Goal: Information Seeking & Learning: Find specific fact

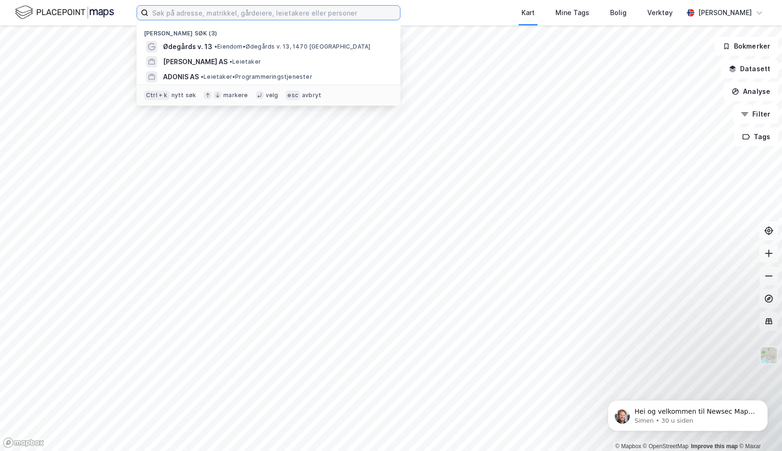
click at [181, 13] on input at bounding box center [274, 13] width 252 height 14
paste input "gnr. 124 bnr. 96 i [GEOGRAPHIC_DATA]"
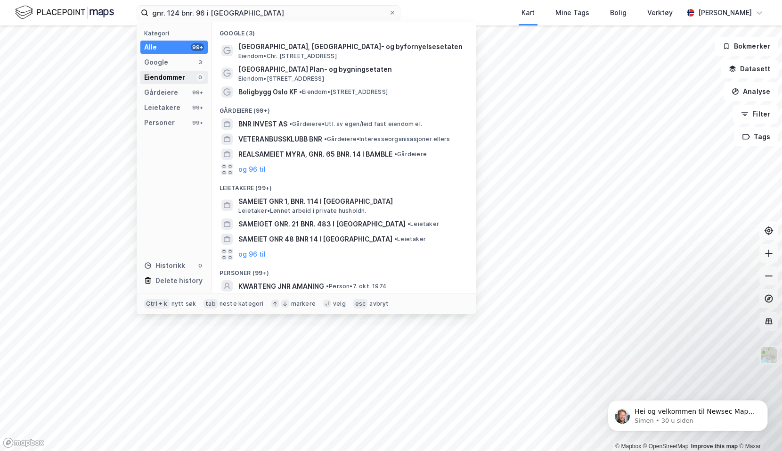
click at [177, 75] on div "Eiendommer" at bounding box center [164, 77] width 41 height 11
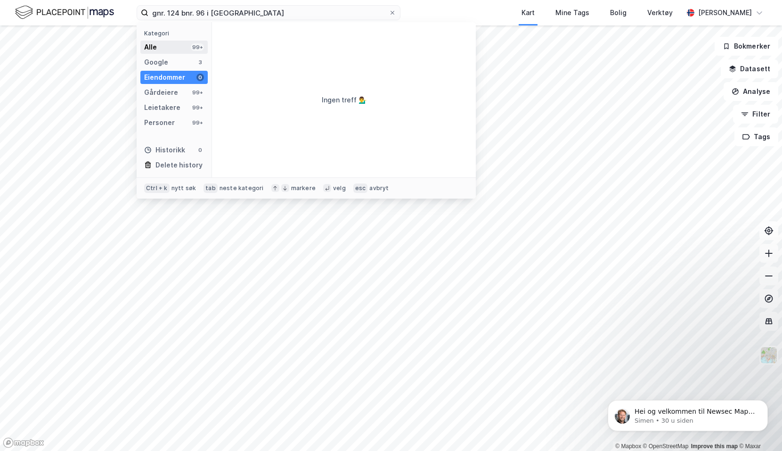
click at [170, 47] on div "Alle 99+" at bounding box center [173, 47] width 67 height 13
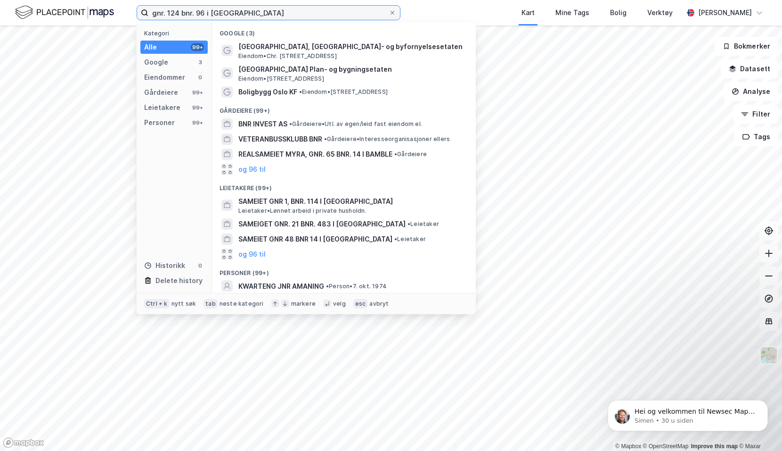
drag, startPoint x: 260, startPoint y: 12, endPoint x: 151, endPoint y: 16, distance: 109.4
click at [151, 16] on input "gnr. 124 bnr. 96 i [GEOGRAPHIC_DATA]" at bounding box center [268, 13] width 240 height 14
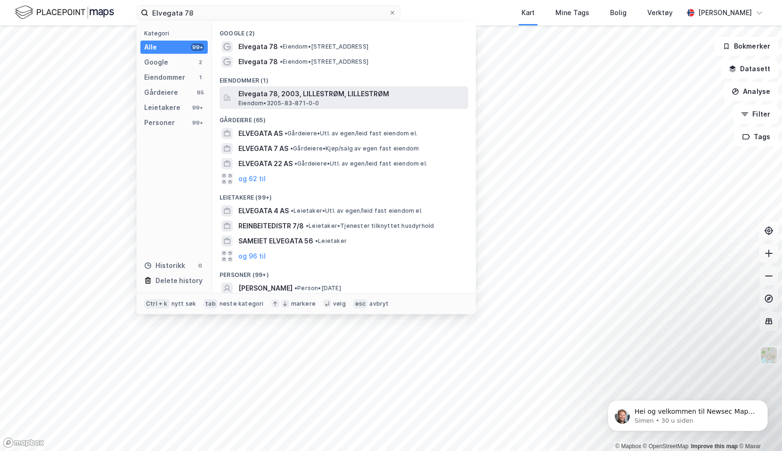
click at [294, 91] on span "Elvegata 78, 2003, LILLESTRØM, LILLESTRØM" at bounding box center [352, 93] width 226 height 11
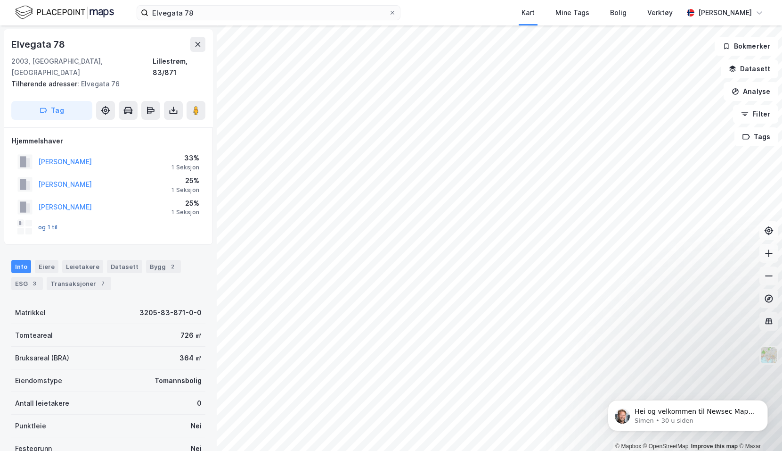
click at [0, 0] on button "og 1 til" at bounding box center [0, 0] width 0 height 0
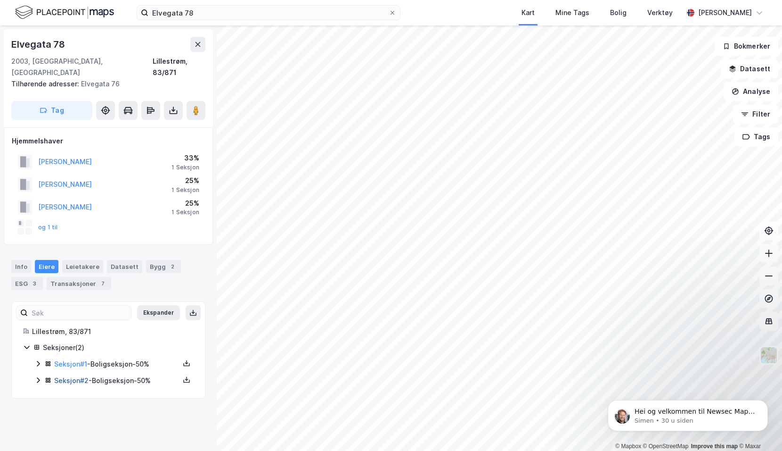
click at [58, 376] on link "Seksjon # 2" at bounding box center [71, 380] width 34 height 8
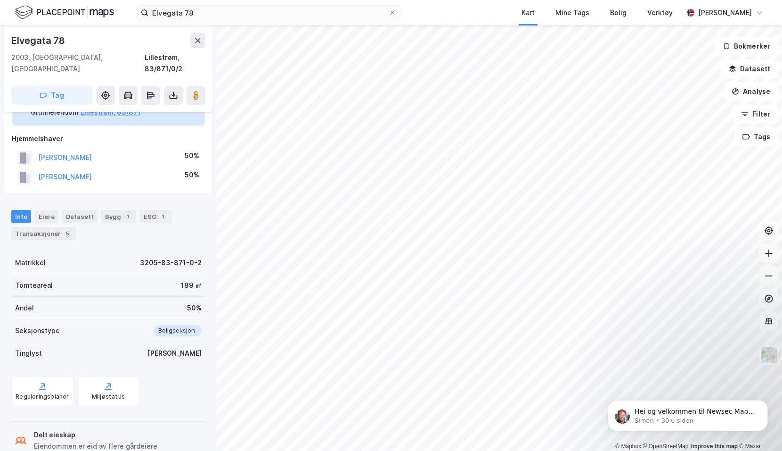
scroll to position [80, 0]
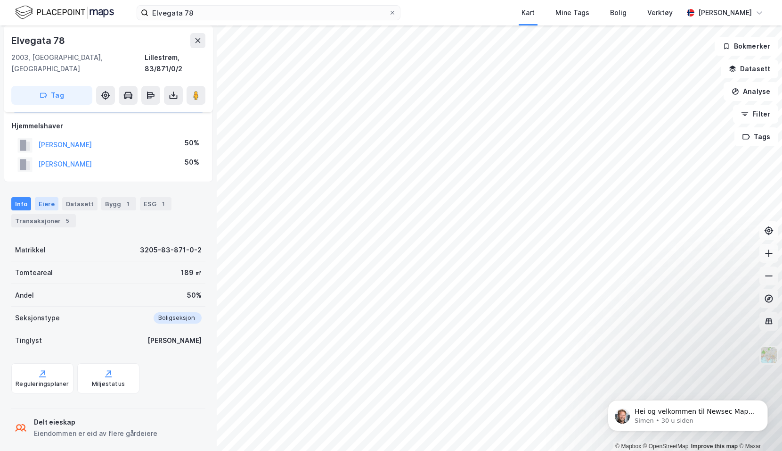
click at [55, 197] on div "Eiere" at bounding box center [47, 203] width 24 height 13
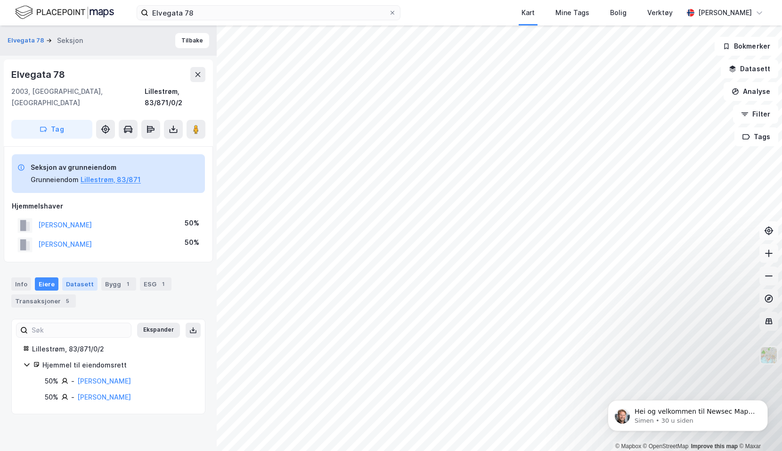
click at [76, 277] on div "Datasett" at bounding box center [79, 283] width 35 height 13
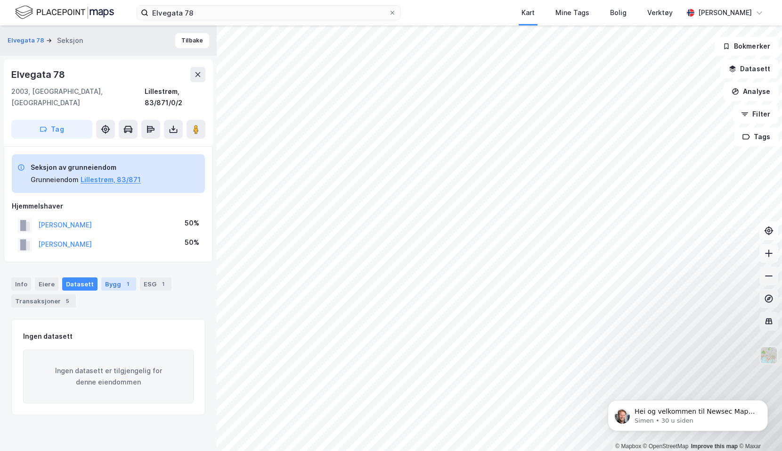
click at [123, 279] on div "1" at bounding box center [127, 283] width 9 height 9
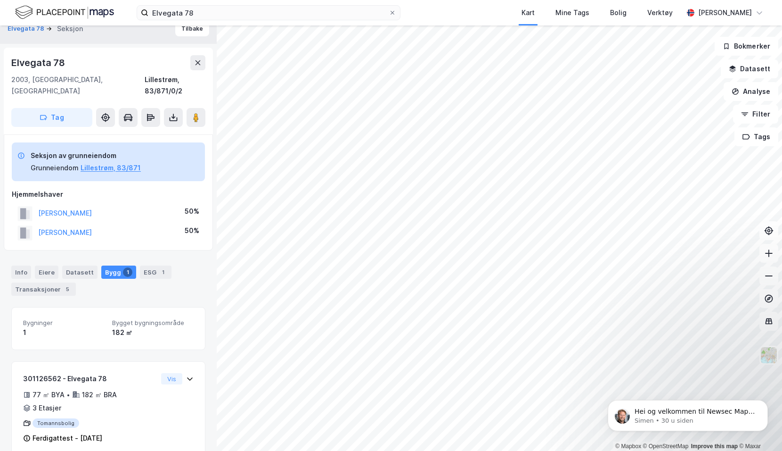
scroll to position [16, 0]
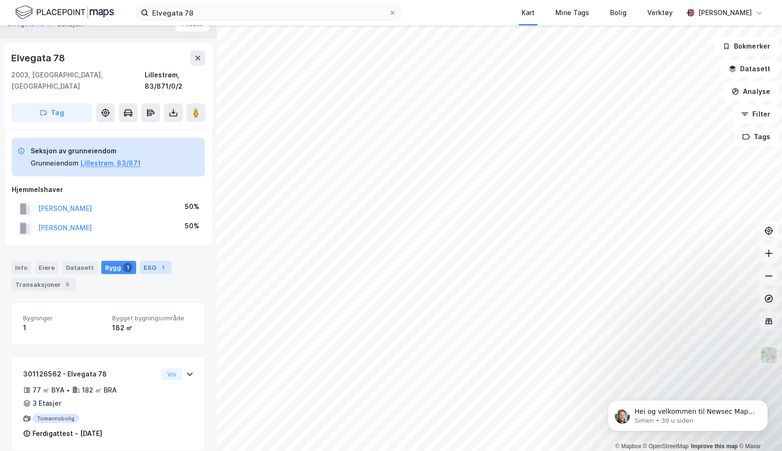
click at [146, 261] on div "ESG 1" at bounding box center [156, 267] width 32 height 13
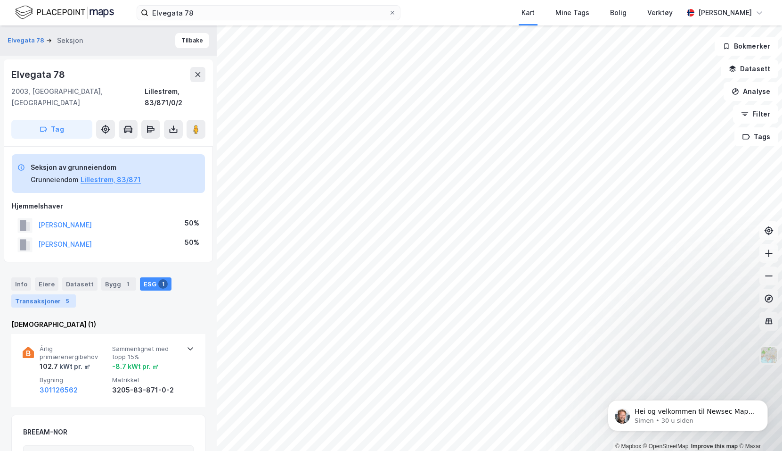
click at [18, 294] on div "Transaksjoner 5" at bounding box center [43, 300] width 65 height 13
click at [199, 77] on icon at bounding box center [198, 75] width 8 height 8
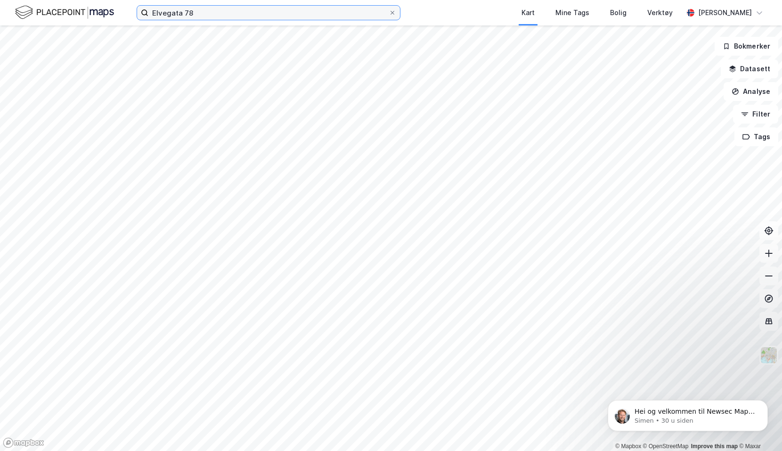
click at [275, 12] on input "Elvegata 78" at bounding box center [268, 13] width 240 height 14
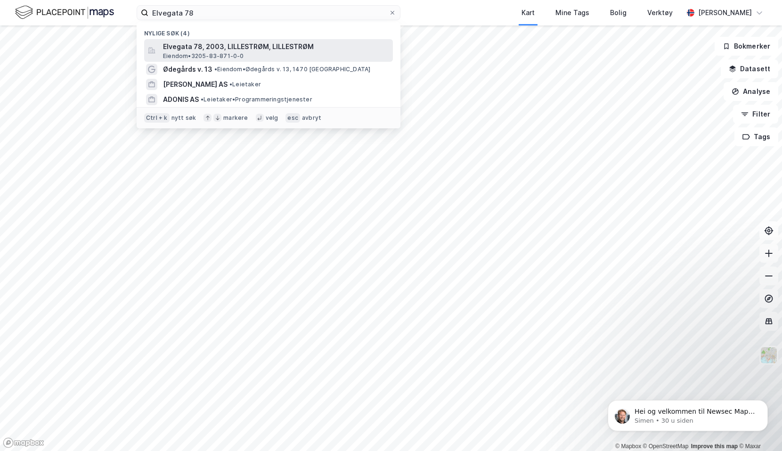
click at [243, 50] on span "Elvegata 78, 2003, LILLESTRØM, LILLESTRØM" at bounding box center [276, 46] width 226 height 11
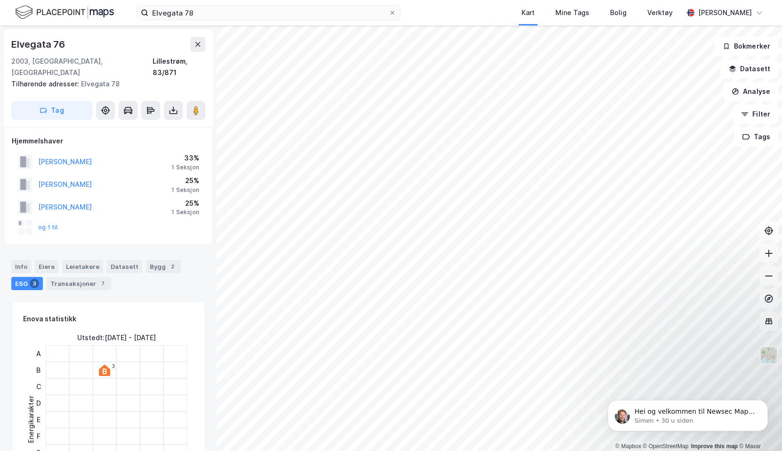
scroll to position [2, 0]
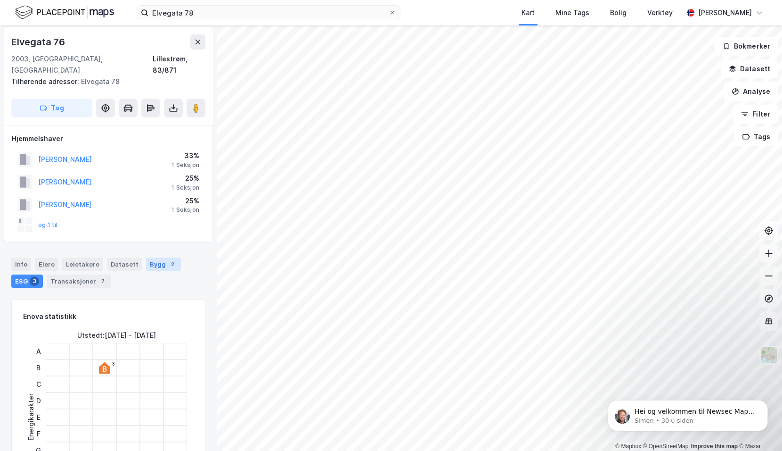
click at [149, 257] on div "Bygg 2" at bounding box center [163, 263] width 35 height 13
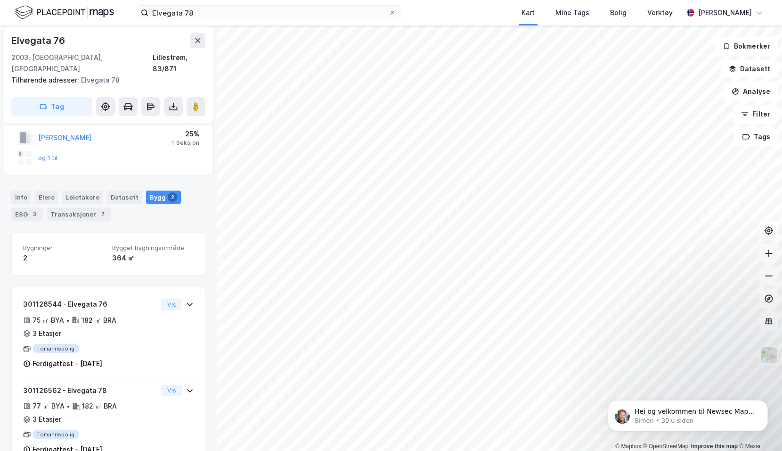
scroll to position [85, 0]
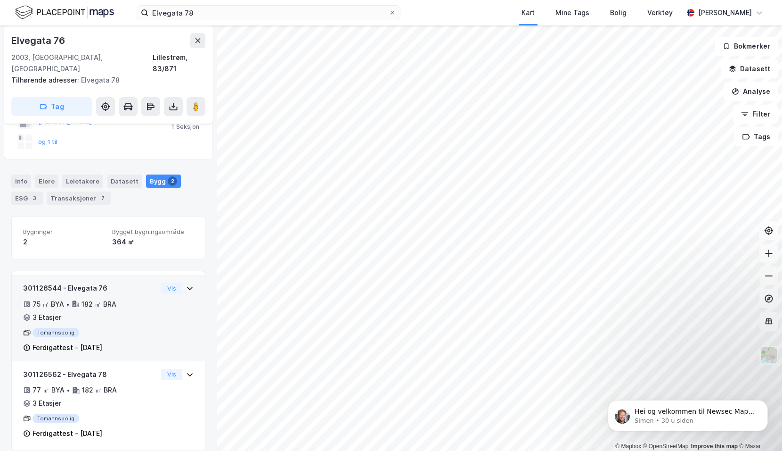
click at [186, 284] on icon at bounding box center [190, 288] width 8 height 8
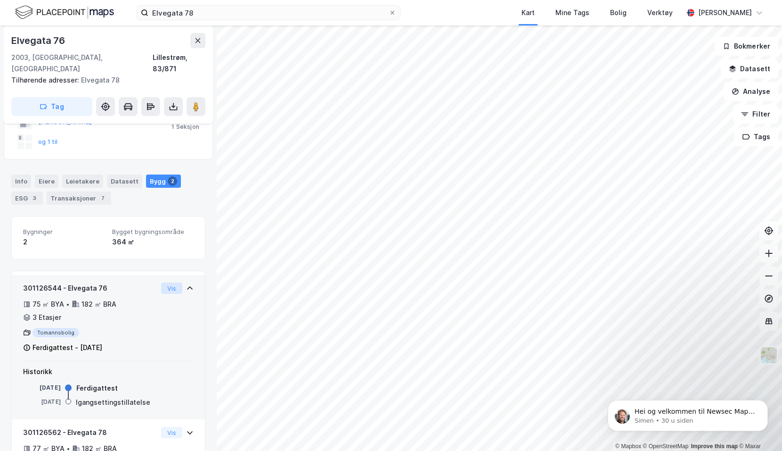
click at [169, 282] on button "Vis" at bounding box center [171, 287] width 21 height 11
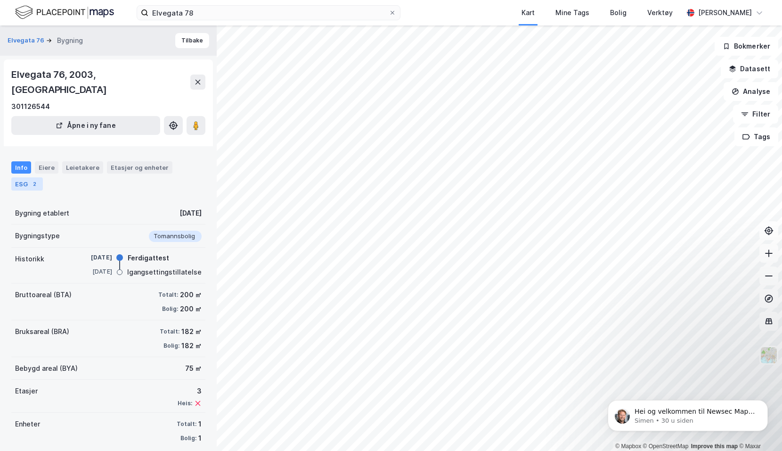
click at [38, 179] on div "2" at bounding box center [34, 183] width 9 height 9
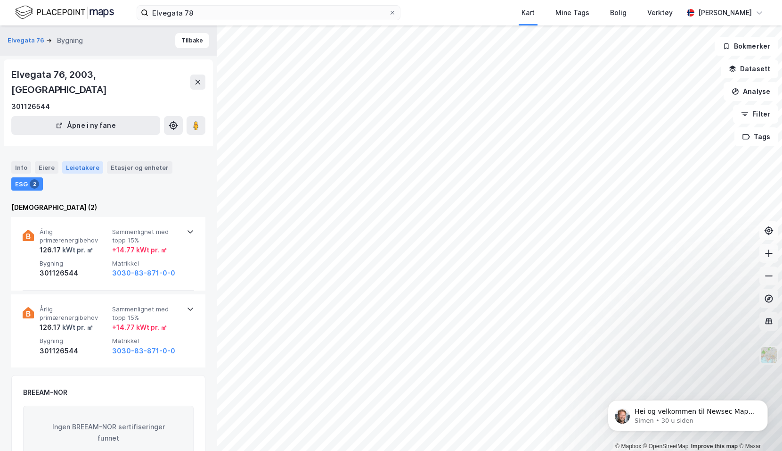
click at [80, 161] on div "Leietakere" at bounding box center [82, 167] width 41 height 12
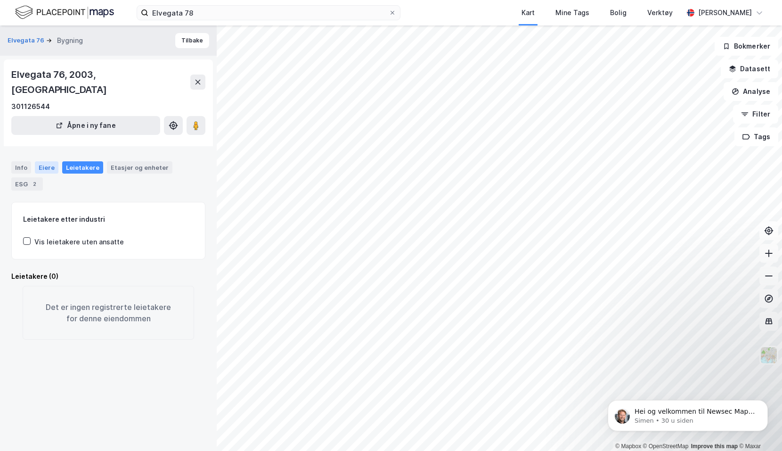
click at [51, 161] on div "Eiere" at bounding box center [47, 167] width 24 height 12
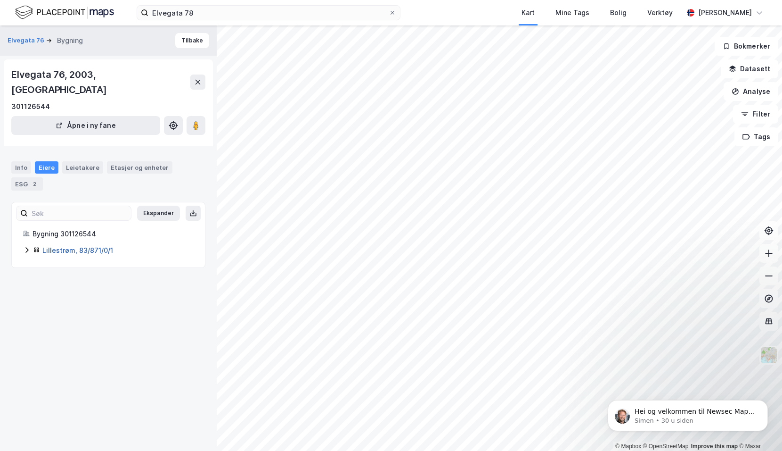
click at [71, 246] on link "Lillestrøm, 83/871/0/1" at bounding box center [77, 250] width 71 height 8
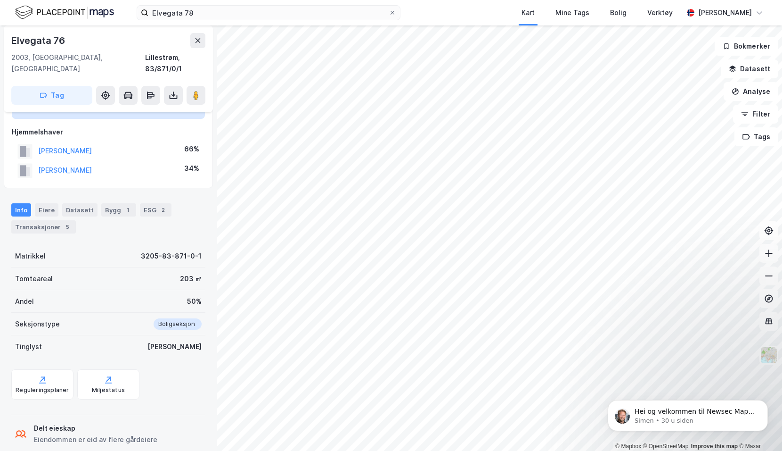
scroll to position [80, 0]
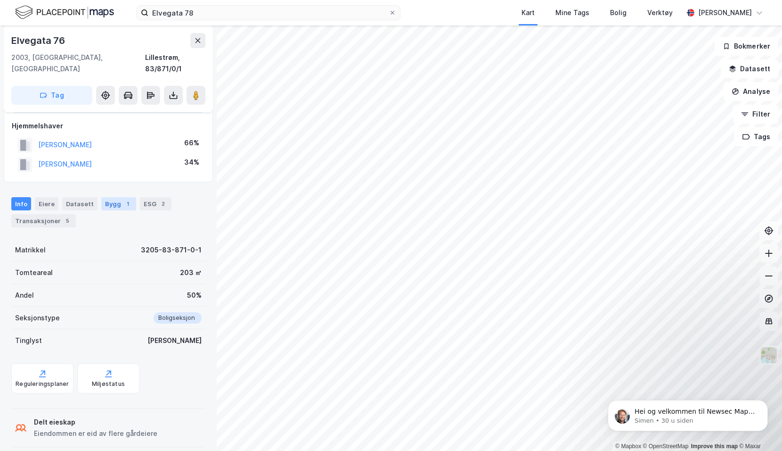
click at [108, 197] on div "Bygg 1" at bounding box center [118, 203] width 35 height 13
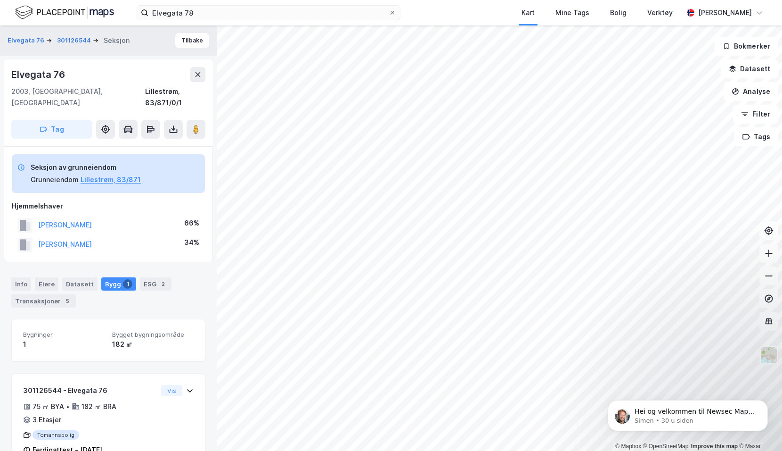
scroll to position [16, 0]
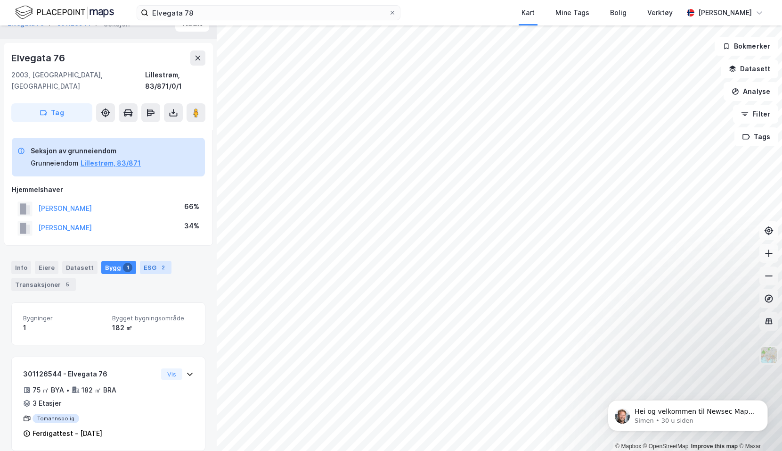
click at [144, 261] on div "ESG 2" at bounding box center [156, 267] width 32 height 13
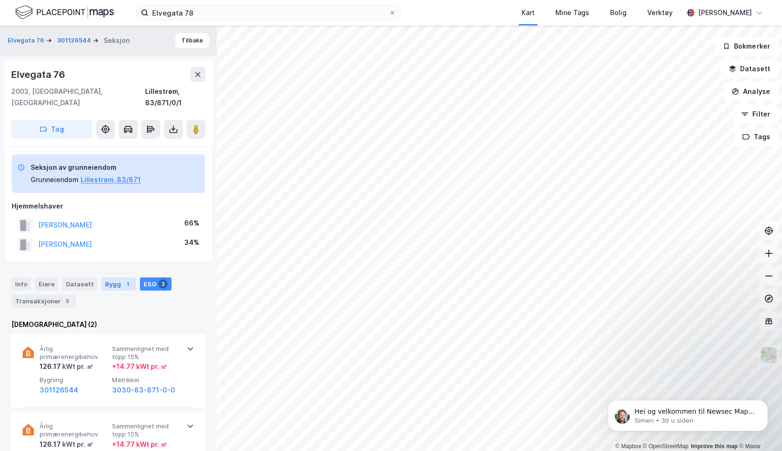
click at [111, 277] on div "Bygg 1" at bounding box center [118, 283] width 35 height 13
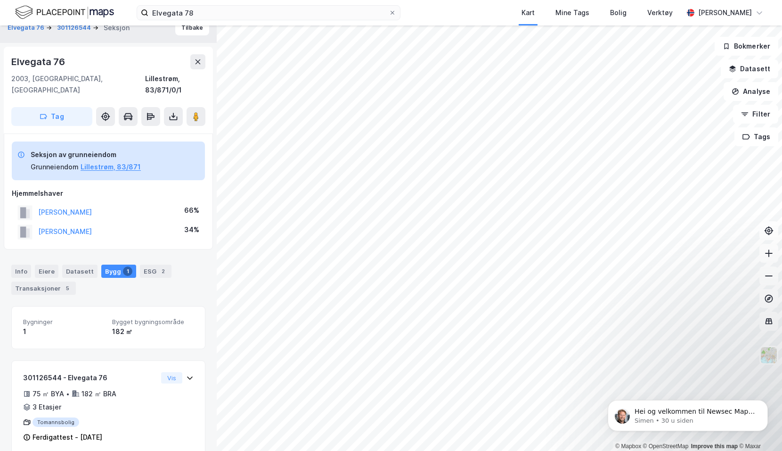
scroll to position [16, 0]
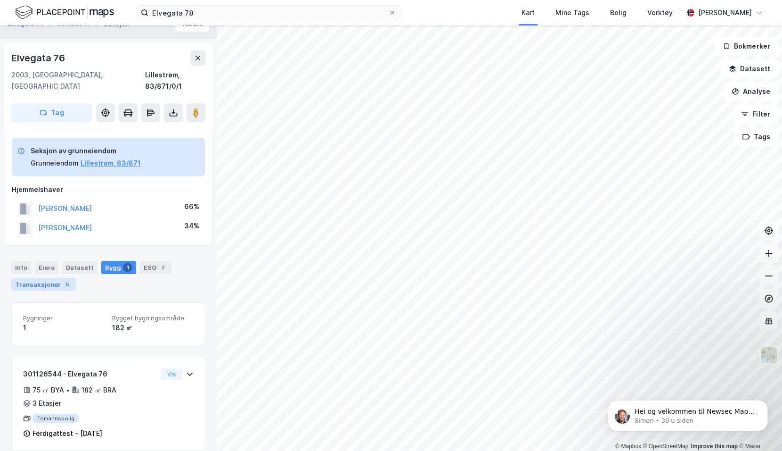
click at [48, 278] on div "Transaksjoner 5" at bounding box center [43, 284] width 65 height 13
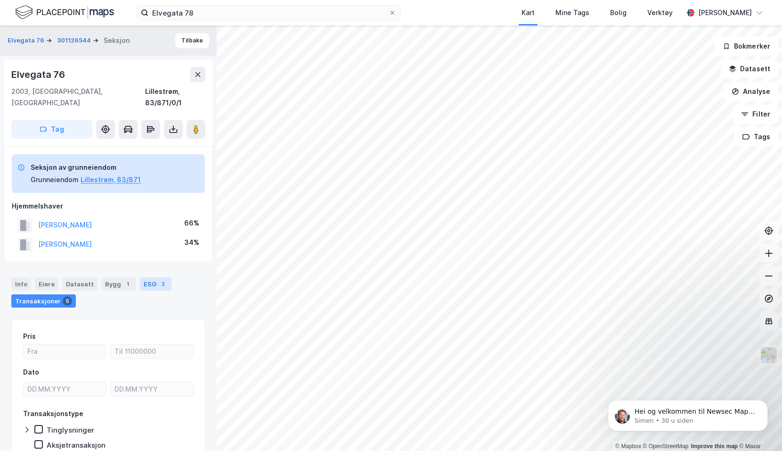
click at [152, 277] on div "ESG 2" at bounding box center [156, 283] width 32 height 13
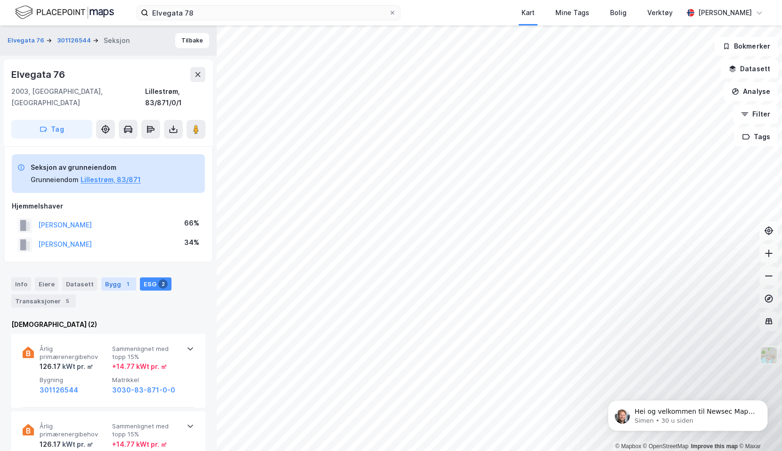
click at [107, 277] on div "Bygg 1" at bounding box center [118, 283] width 35 height 13
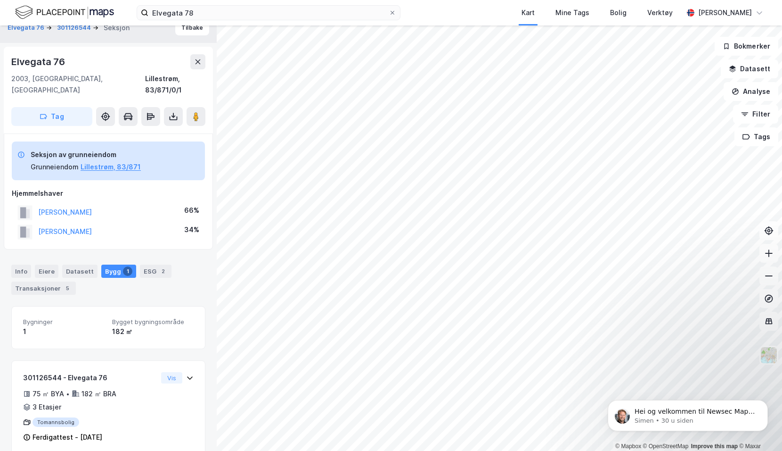
scroll to position [16, 0]
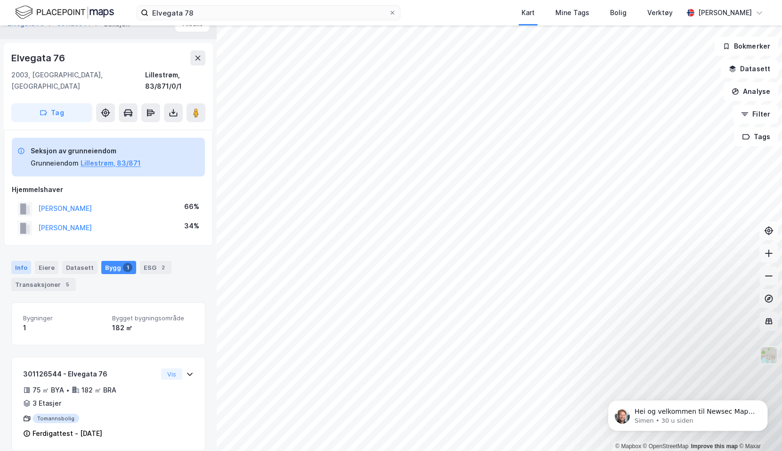
click at [18, 261] on div "Info" at bounding box center [21, 267] width 20 height 13
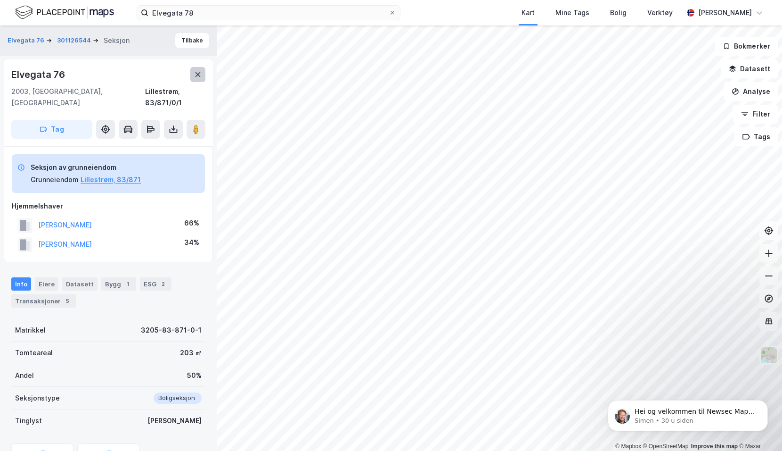
click at [199, 75] on icon at bounding box center [198, 74] width 5 height 5
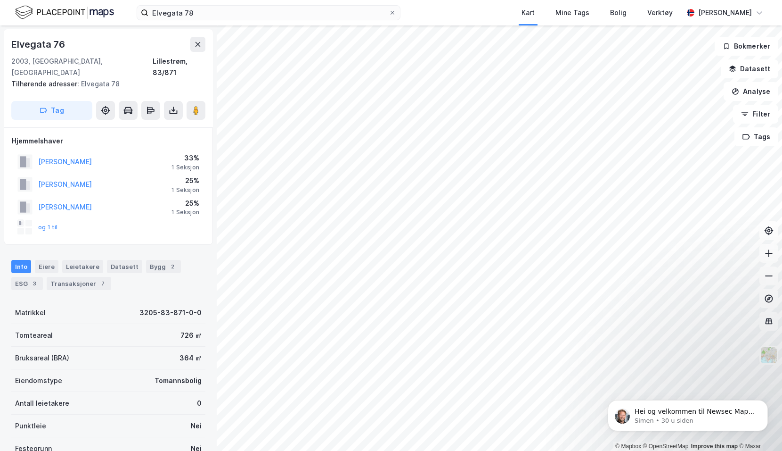
scroll to position [1, 0]
click at [0, 0] on button "og 1 til" at bounding box center [0, 0] width 0 height 0
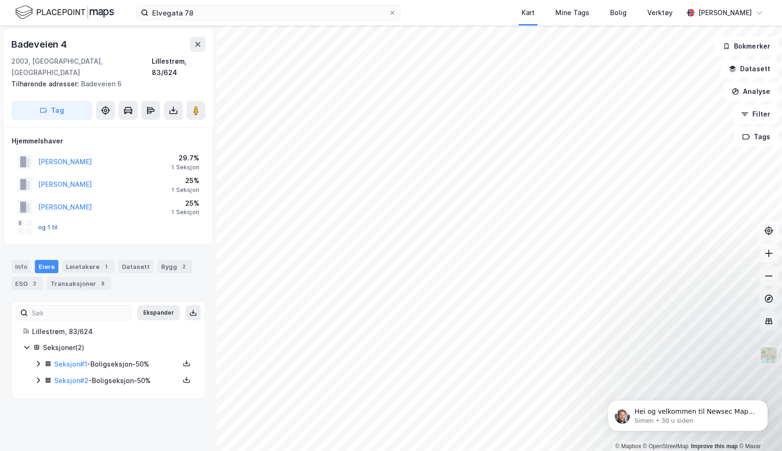
click at [0, 0] on button "og 1 til" at bounding box center [0, 0] width 0 height 0
click at [39, 220] on div "og 1 til" at bounding box center [37, 227] width 41 height 15
click at [0, 0] on button "og 1 til" at bounding box center [0, 0] width 0 height 0
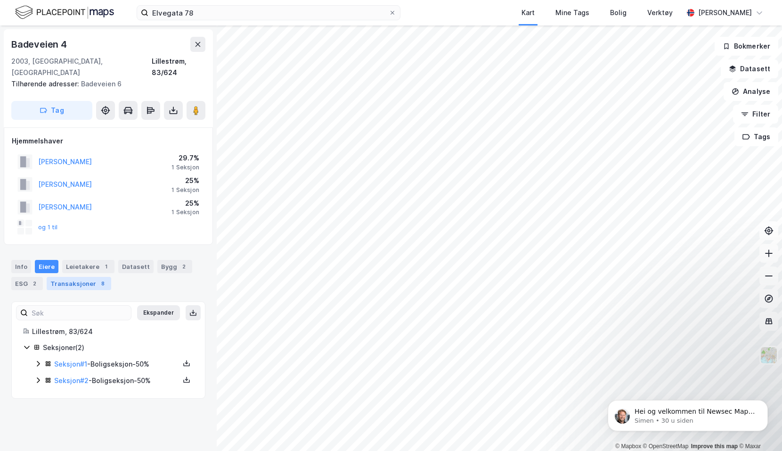
click at [68, 277] on div "Transaksjoner 8" at bounding box center [79, 283] width 65 height 13
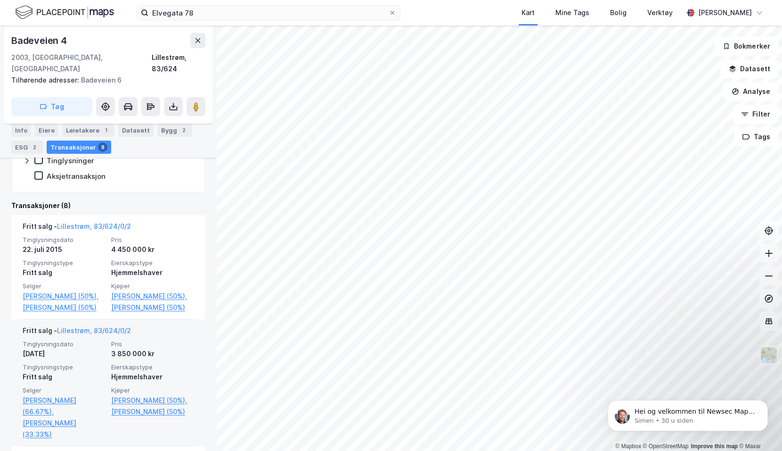
scroll to position [299, 0]
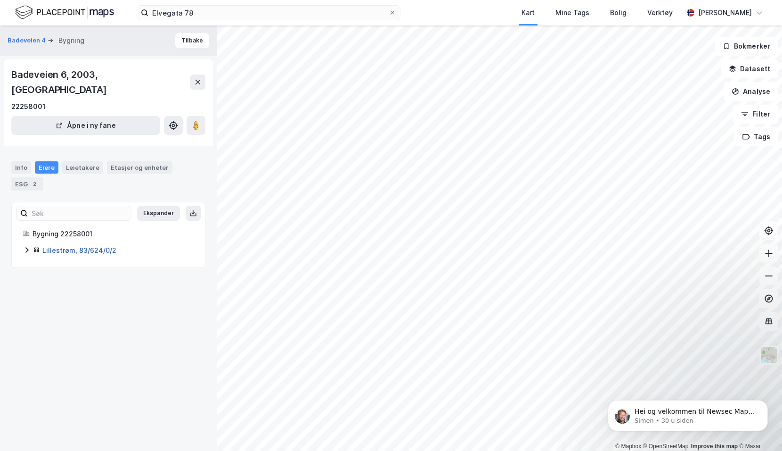
click at [99, 246] on link "Lillestrøm, 83/624/0/2" at bounding box center [79, 250] width 74 height 8
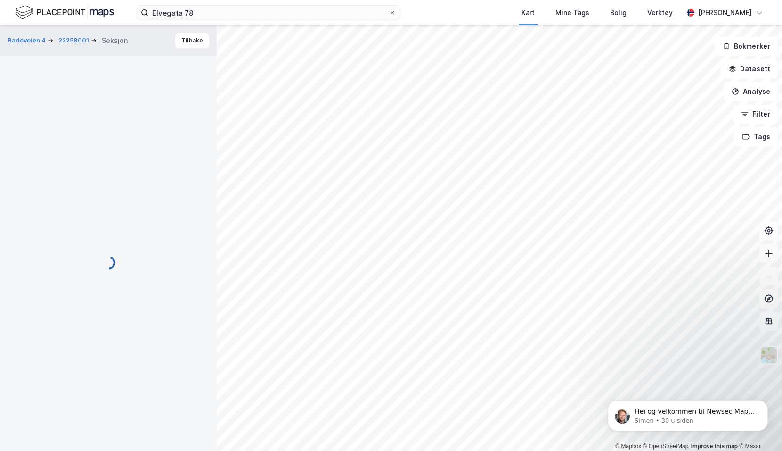
scroll to position [80, 0]
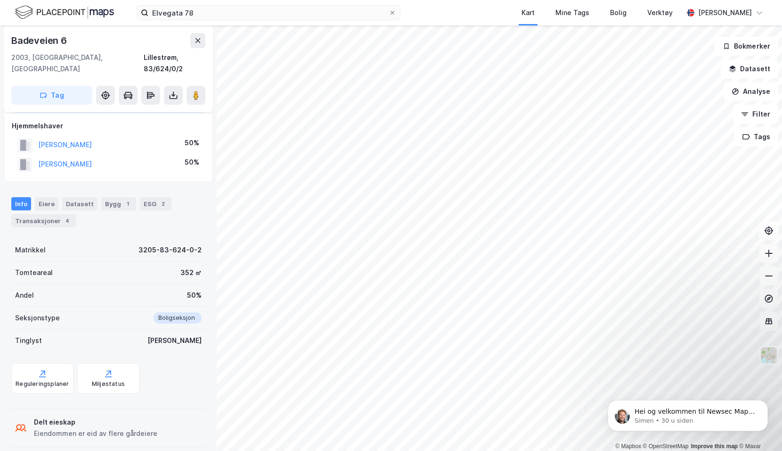
click at [58, 216] on div "Info Eiere Datasett Bygg 1 ESG 2 Transaksjoner 4" at bounding box center [108, 208] width 217 height 45
click at [56, 214] on div "Transaksjoner 4" at bounding box center [43, 220] width 65 height 13
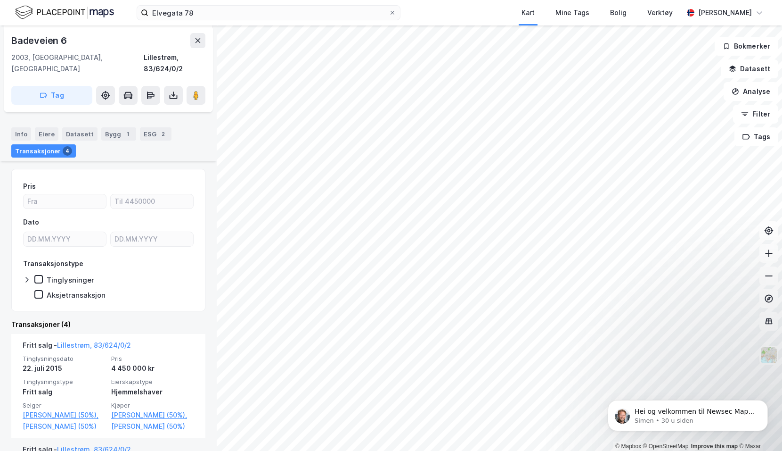
scroll to position [140, 0]
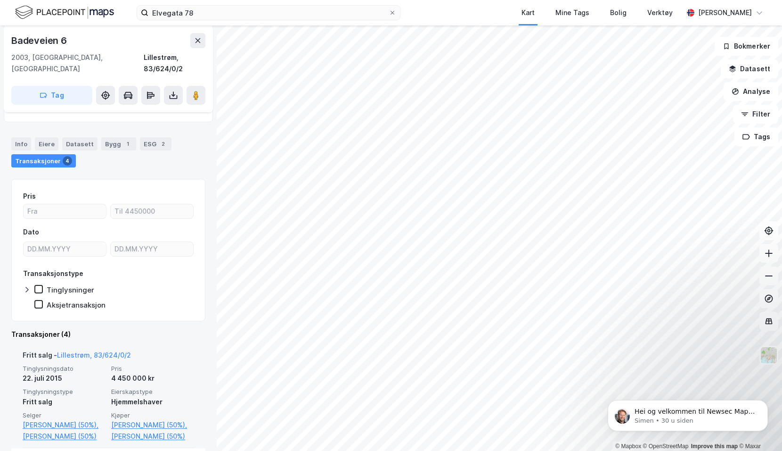
click at [122, 372] on div "4 450 000 kr" at bounding box center [152, 377] width 83 height 11
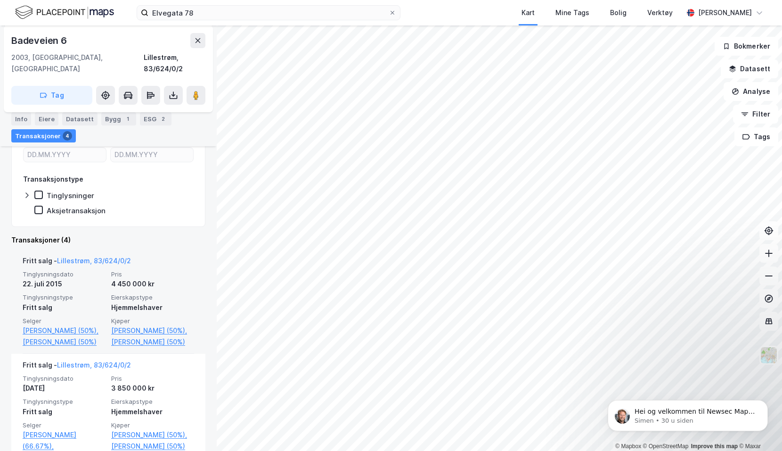
scroll to position [281, 0]
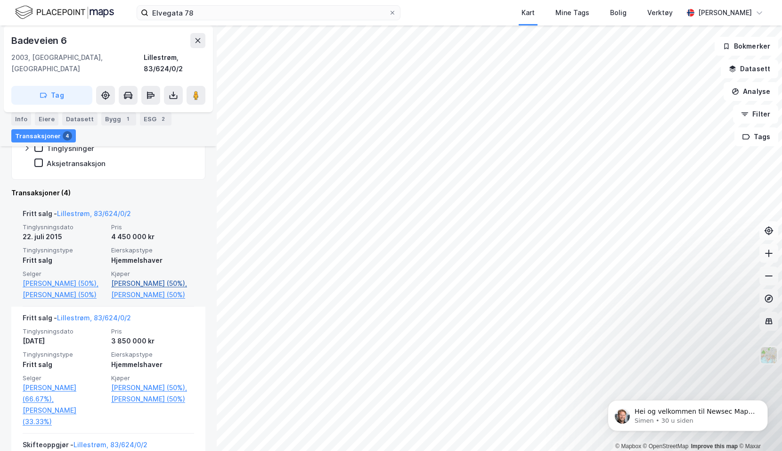
click at [123, 278] on link "[PERSON_NAME] (50%)," at bounding box center [152, 283] width 83 height 11
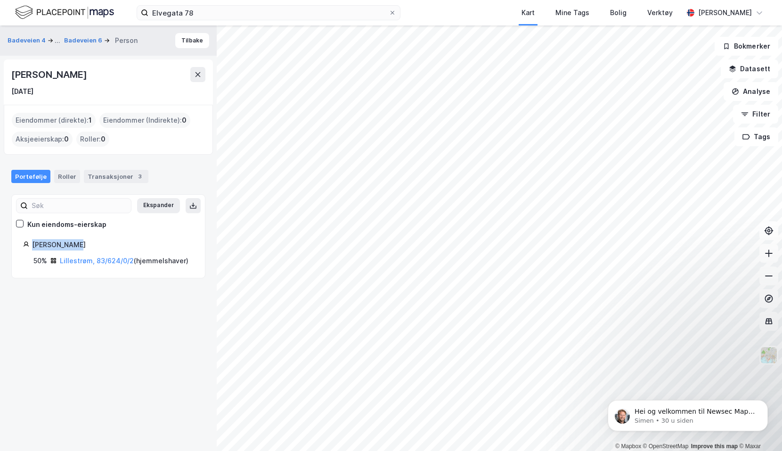
drag, startPoint x: 77, startPoint y: 248, endPoint x: 33, endPoint y: 248, distance: 44.3
click at [33, 248] on div "[PERSON_NAME]" at bounding box center [113, 244] width 162 height 11
copy div "[PERSON_NAME]"
click at [90, 179] on div "Transaksjoner 3" at bounding box center [116, 176] width 65 height 13
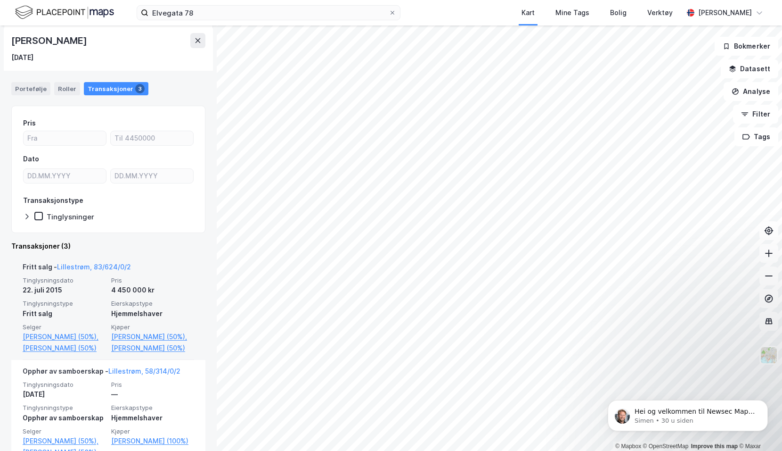
scroll to position [94, 0]
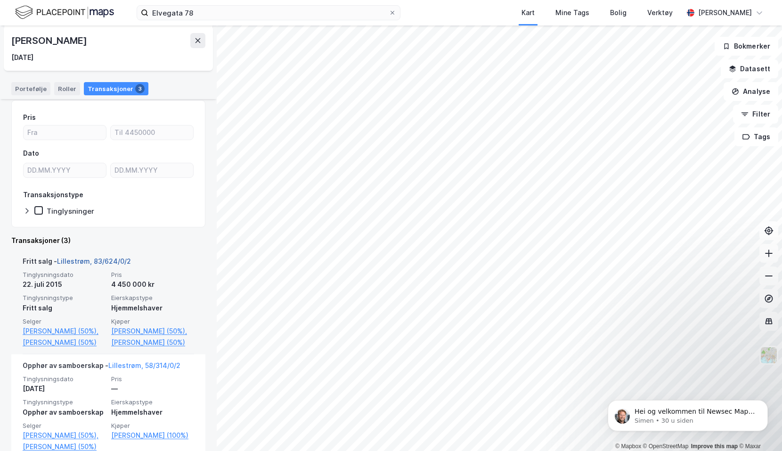
click at [98, 261] on link "Lillestrøm, 83/624/0/2" at bounding box center [94, 261] width 74 height 8
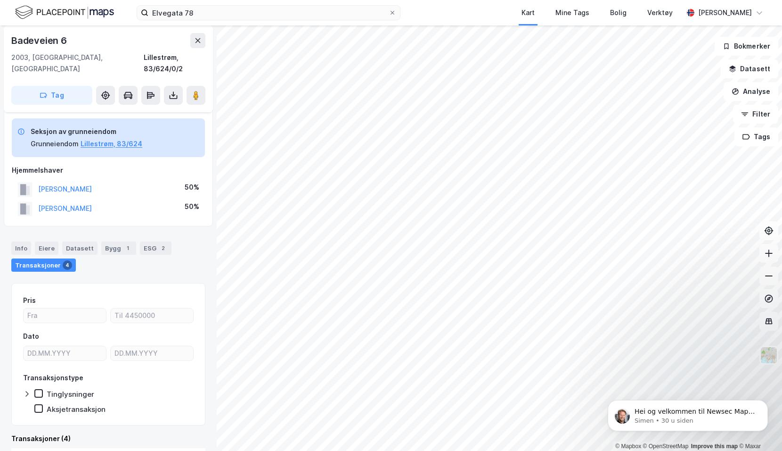
scroll to position [33, 0]
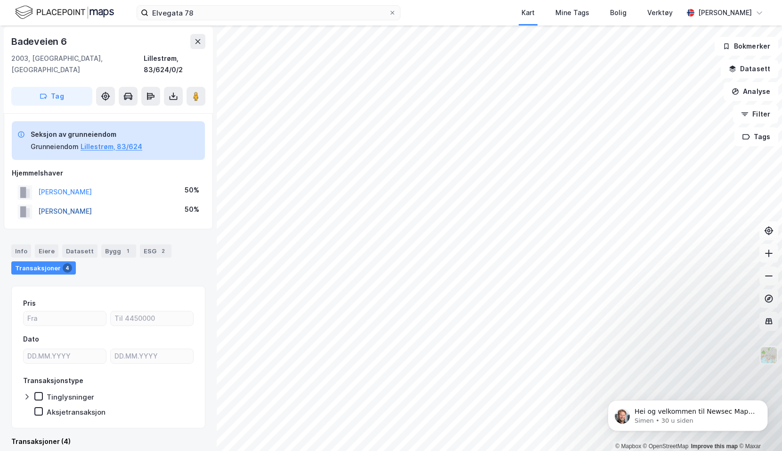
drag, startPoint x: 142, startPoint y: 197, endPoint x: 38, endPoint y: 196, distance: 103.7
click at [38, 202] on div "[PERSON_NAME] 50%" at bounding box center [108, 211] width 193 height 19
copy button "[PERSON_NAME]"
click at [180, 140] on div "© Mapbox © OpenStreetMap Improve this map © [PERSON_NAME] 4 22258001 Seksjon [S…" at bounding box center [391, 237] width 782 height 425
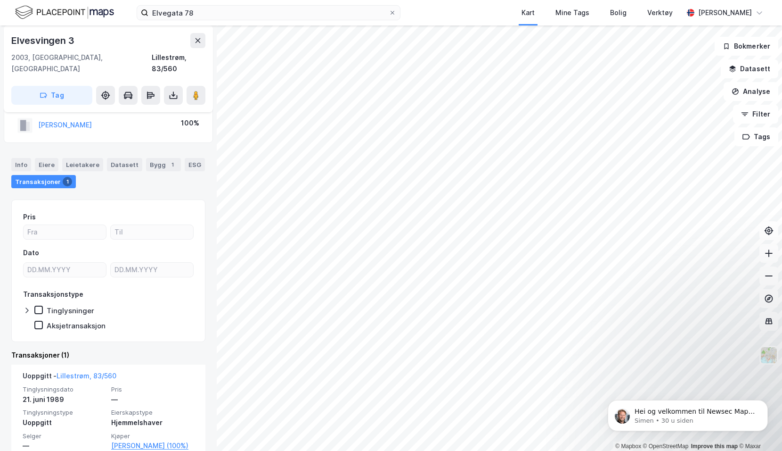
scroll to position [41, 0]
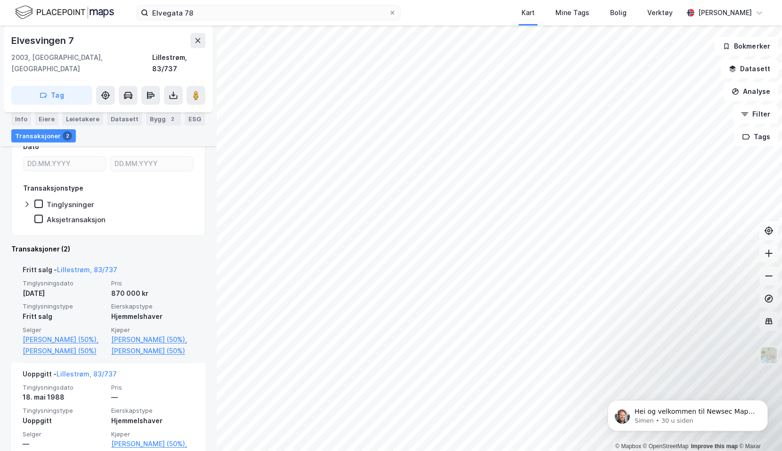
scroll to position [187, 0]
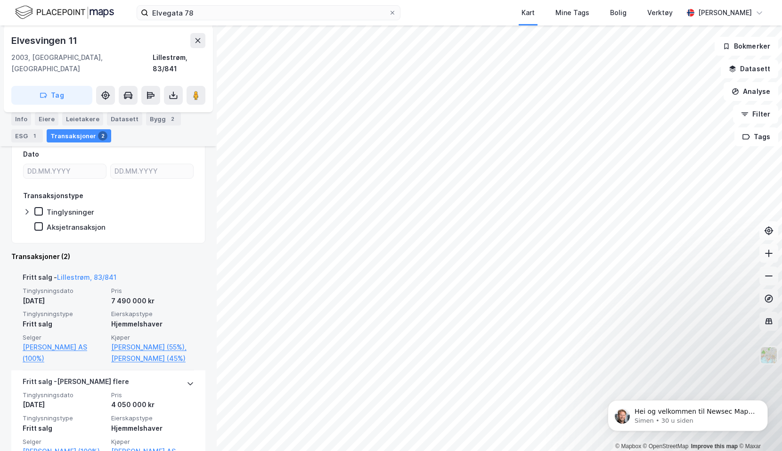
scroll to position [176, 0]
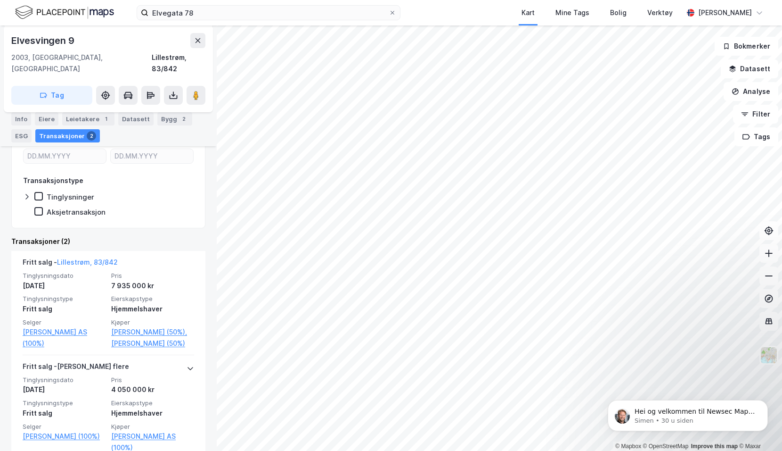
scroll to position [165, 0]
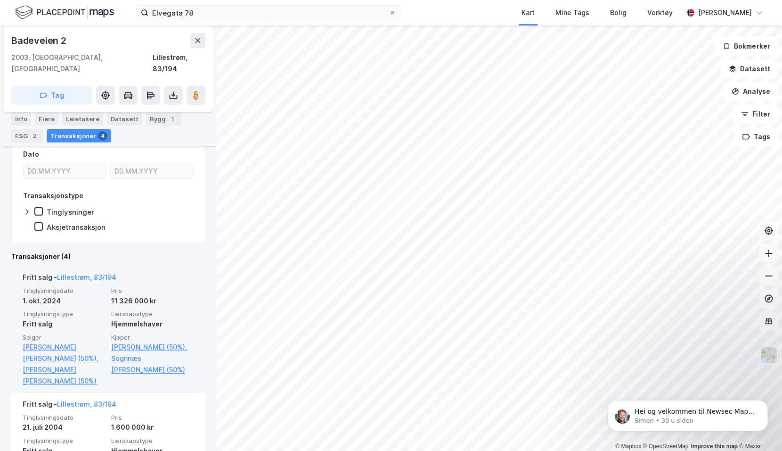
scroll to position [236, 0]
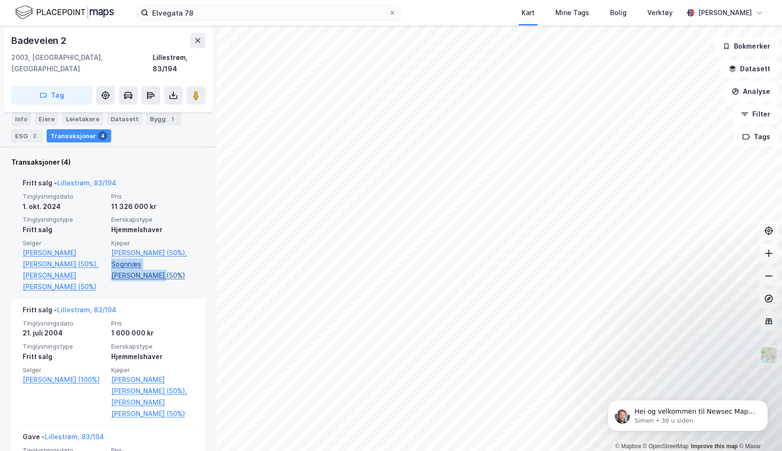
drag, startPoint x: 194, startPoint y: 263, endPoint x: 108, endPoint y: 262, distance: 85.8
click at [108, 262] on div "[PERSON_NAME], 83/194 Tinglysningsdato [DATE] Pris 11 326 000 kr Tinglysningsty…" at bounding box center [108, 235] width 194 height 127
drag, startPoint x: 108, startPoint y: 262, endPoint x: 121, endPoint y: 263, distance: 12.8
copy link "Sognnæs [PERSON_NAME]"
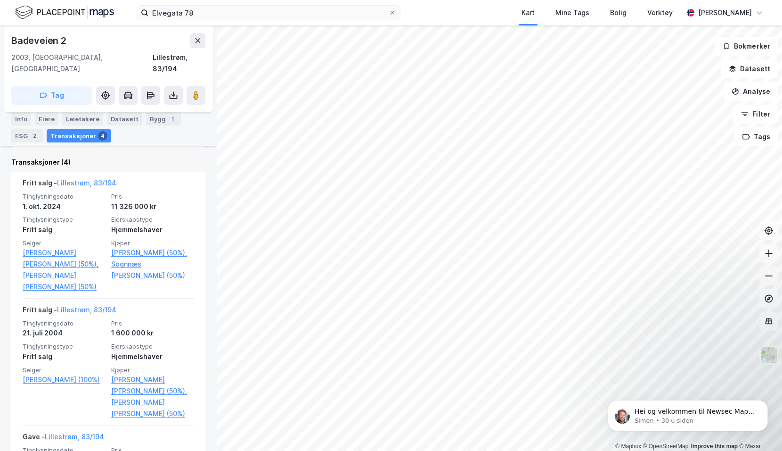
click at [73, 42] on div "Badeveien 2" at bounding box center [108, 40] width 194 height 15
click at [68, 41] on div "Badeveien 2" at bounding box center [108, 40] width 194 height 15
click at [200, 46] on button at bounding box center [197, 40] width 15 height 15
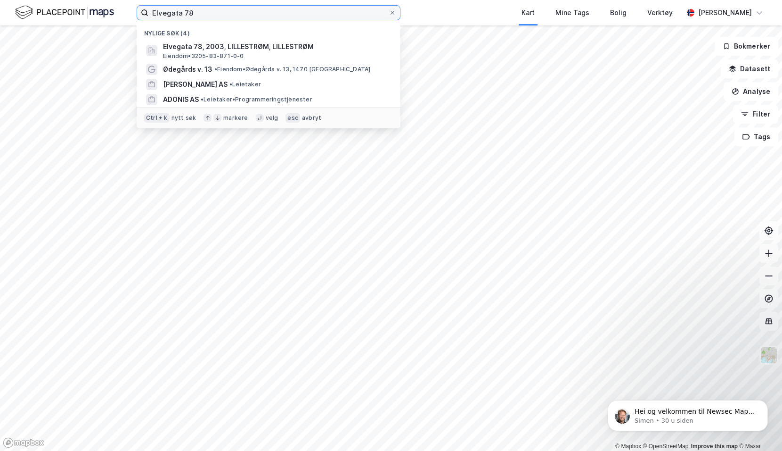
click at [282, 7] on input "Elvegata 78" at bounding box center [268, 13] width 240 height 14
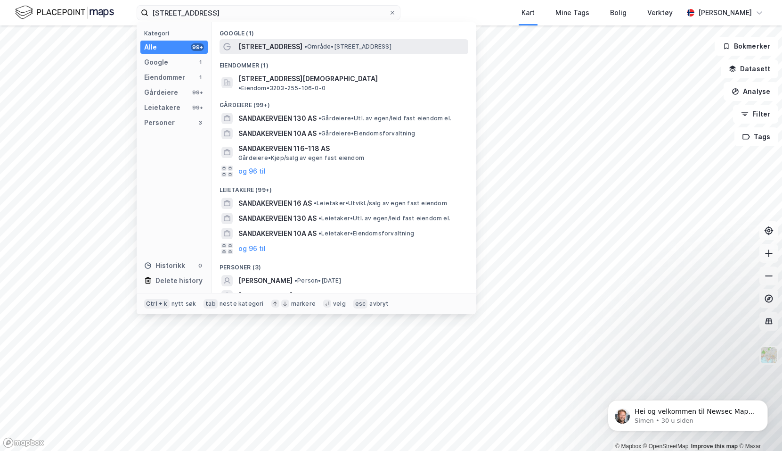
click at [314, 46] on span "• Område • [STREET_ADDRESS]" at bounding box center [347, 47] width 87 height 8
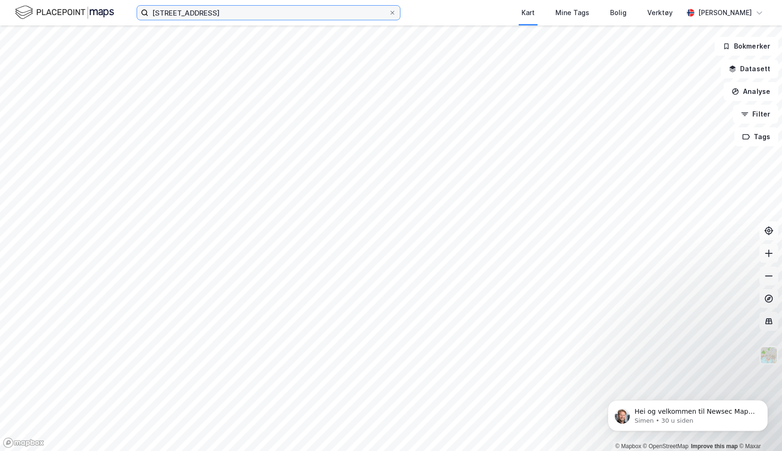
click at [293, 16] on input "[STREET_ADDRESS]" at bounding box center [268, 13] width 240 height 14
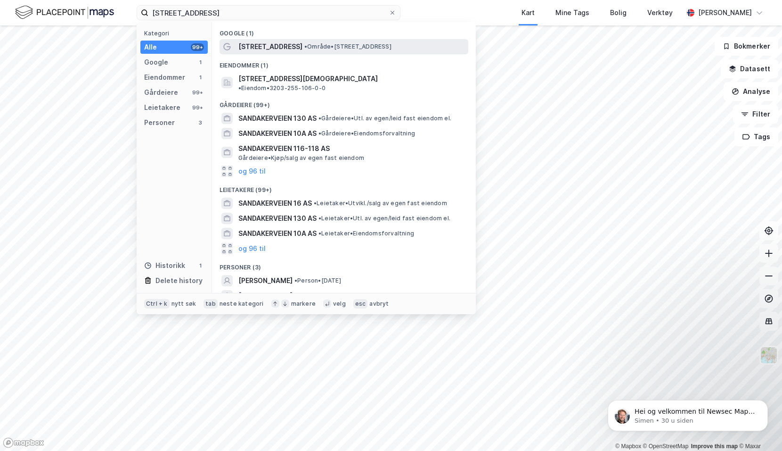
click at [285, 49] on span "[STREET_ADDRESS]" at bounding box center [271, 46] width 64 height 11
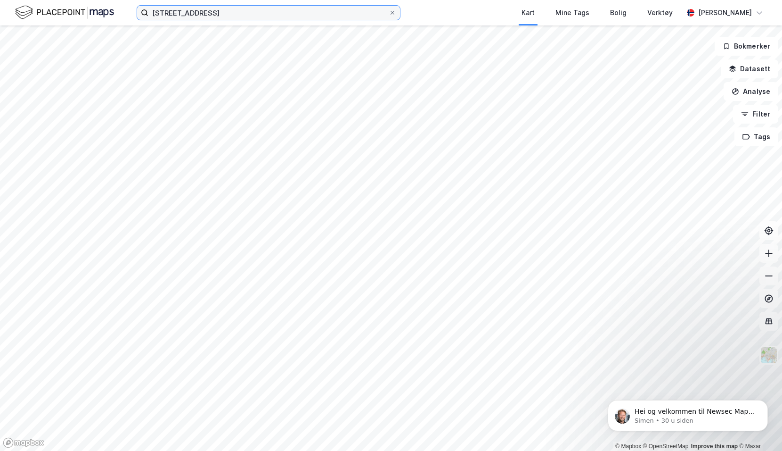
click at [203, 10] on input "[STREET_ADDRESS]" at bounding box center [268, 13] width 240 height 14
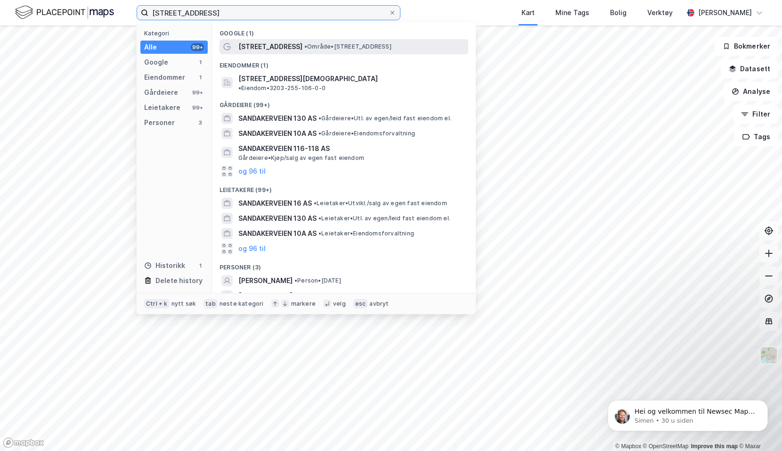
type input "[STREET_ADDRESS]"
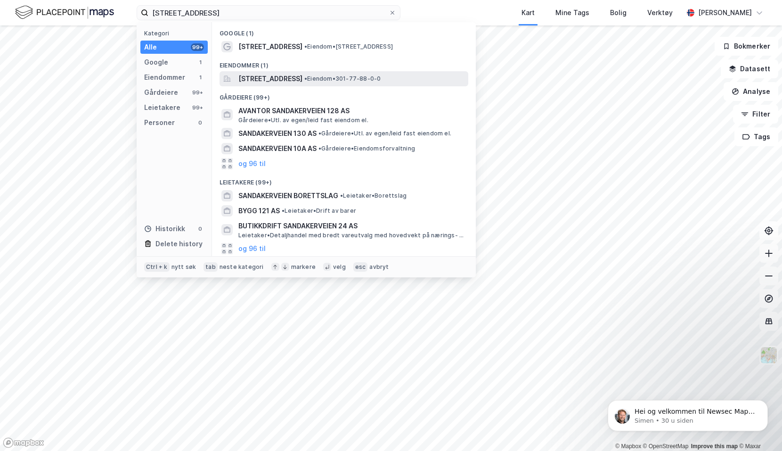
click at [303, 78] on span "[STREET_ADDRESS]" at bounding box center [271, 78] width 64 height 11
